Goal: Book appointment/travel/reservation

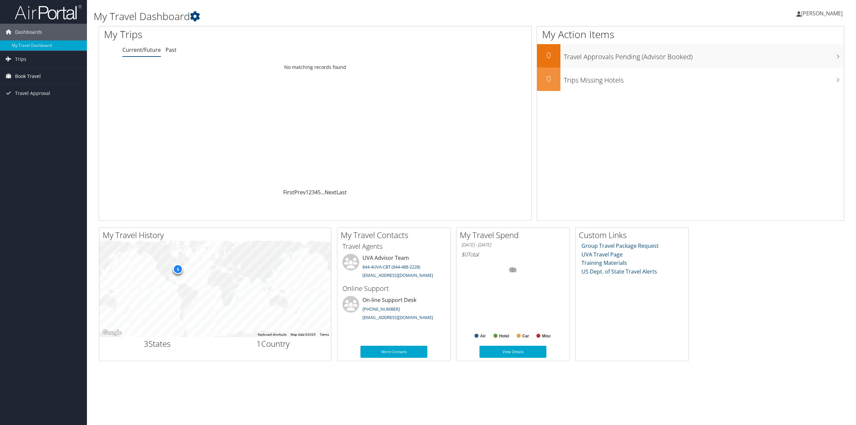
click at [43, 74] on link "Book Travel" at bounding box center [43, 76] width 87 height 17
click at [39, 109] on link "Book/Manage Online Trips" at bounding box center [43, 110] width 87 height 10
